Goal: Task Accomplishment & Management: Complete application form

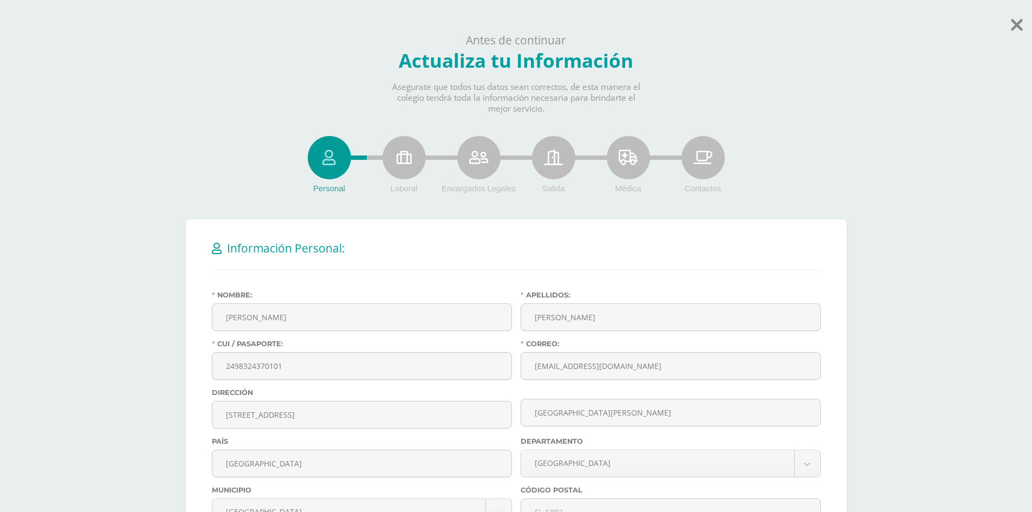
click at [887, 80] on div "Antes de continuar Actualiza tu Información Asegurate que todos tus datos sean …" at bounding box center [516, 74] width 1032 height 82
click at [556, 157] on icon at bounding box center [553, 157] width 19 height 15
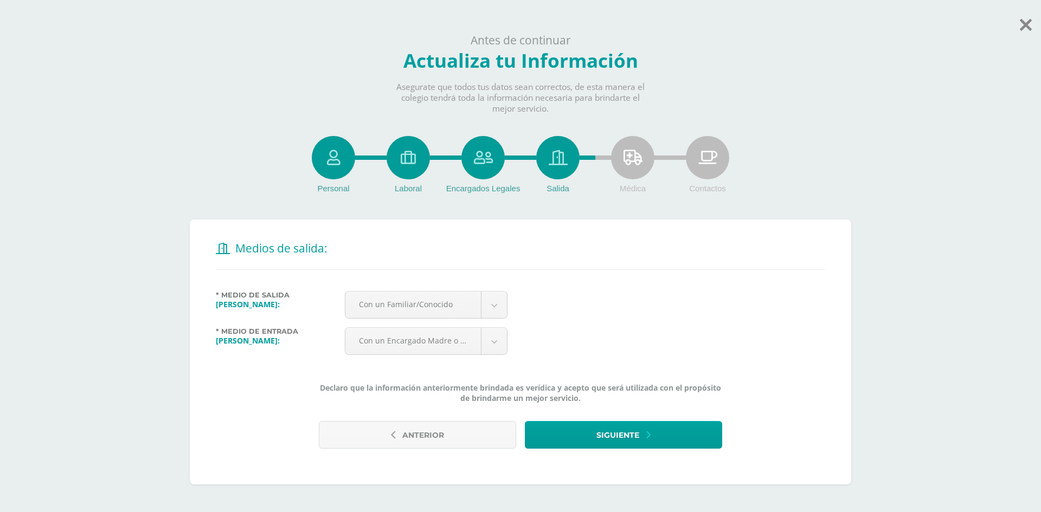
click at [630, 150] on icon at bounding box center [632, 157] width 19 height 15
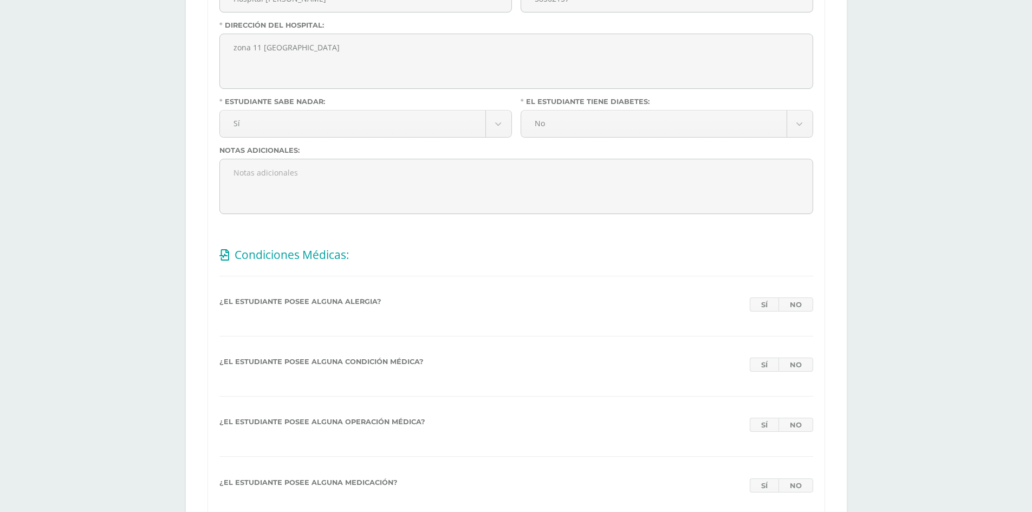
scroll to position [542, 0]
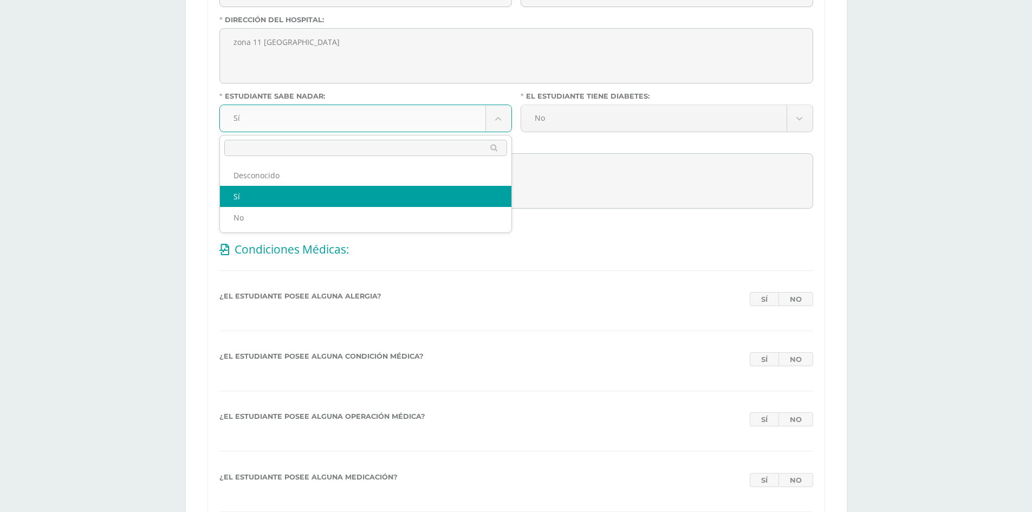
click at [508, 117] on body "Antes de continuar Actualiza tu Información Asegurate que todos tus datos sean …" at bounding box center [516, 183] width 1032 height 1451
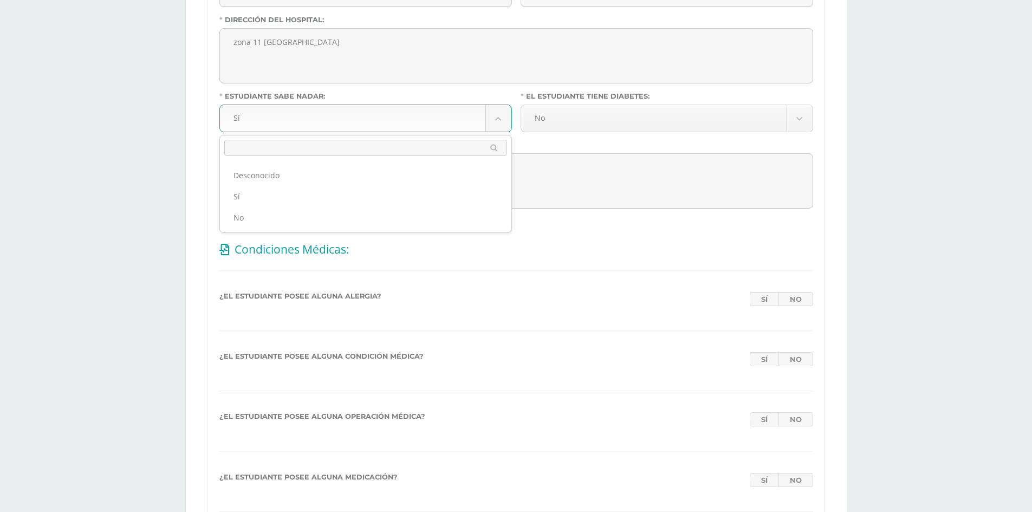
click at [939, 260] on body "Antes de continuar Actualiza tu Información Asegurate que todos tus datos sean …" at bounding box center [516, 183] width 1032 height 1451
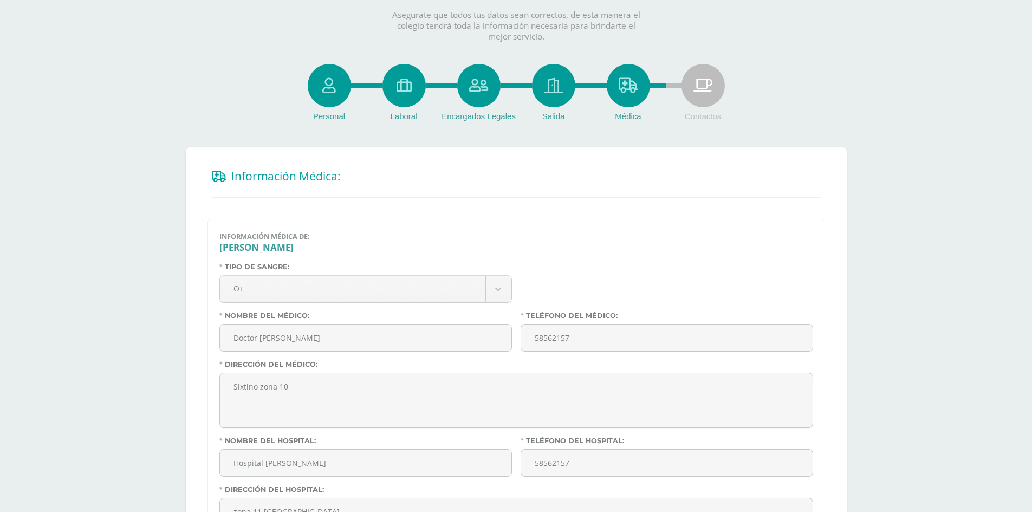
scroll to position [0, 0]
